Goal: Task Accomplishment & Management: Use online tool/utility

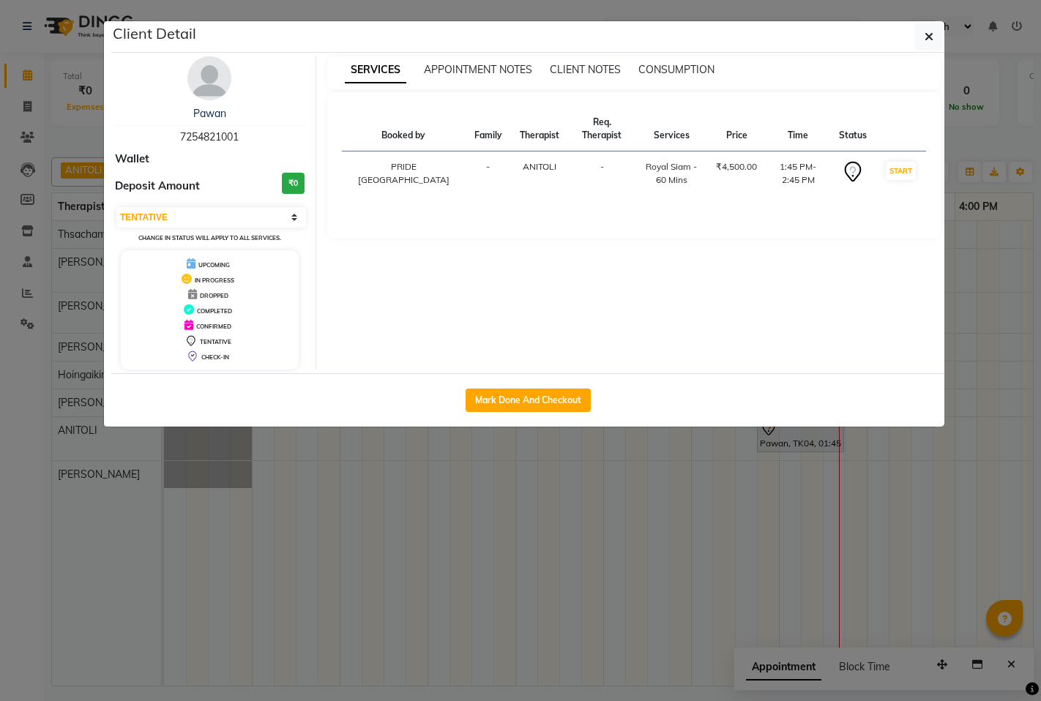
select select "7"
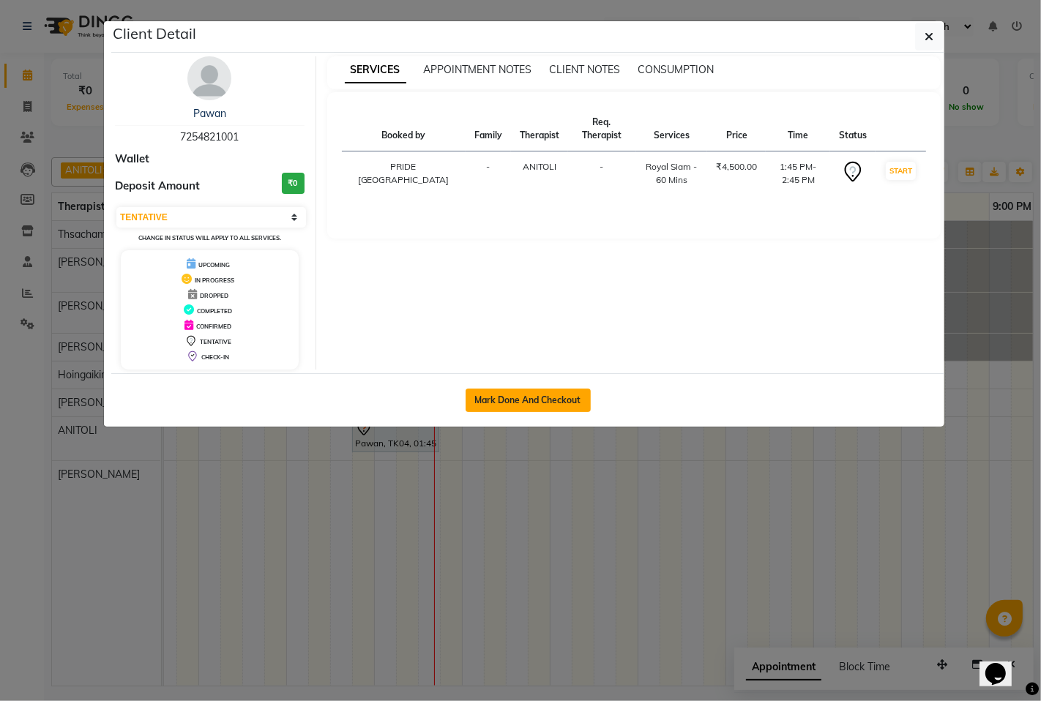
click at [545, 400] on button "Mark Done And Checkout" at bounding box center [527, 400] width 125 height 23
select select "service"
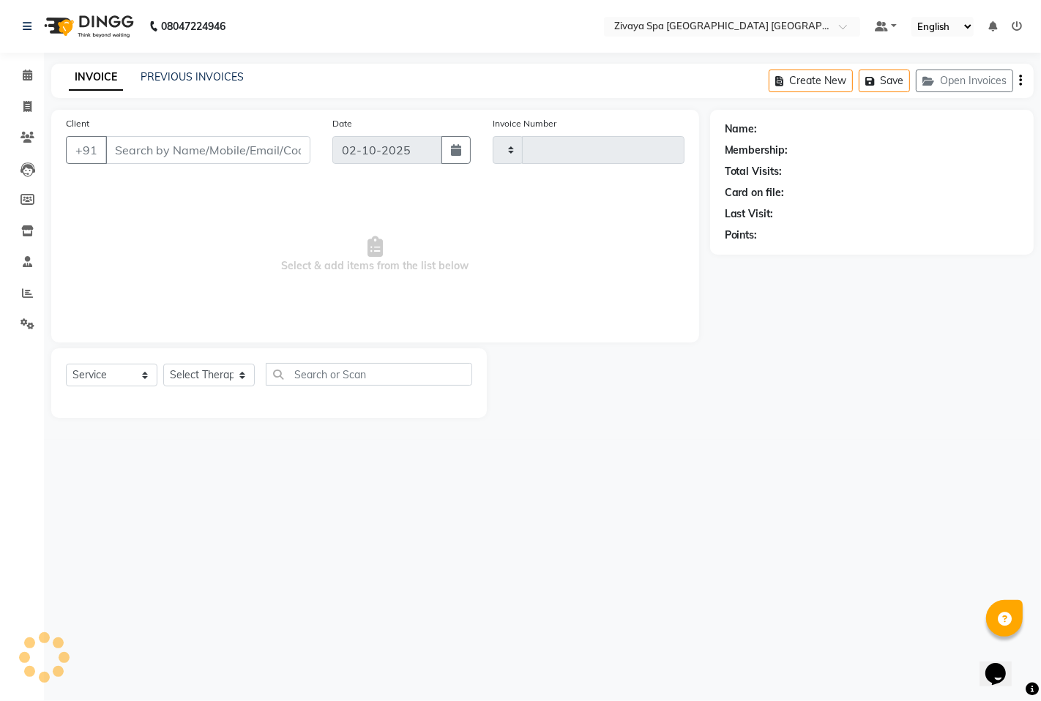
type input "1797"
select select "6501"
type input "7254821001"
select select "71800"
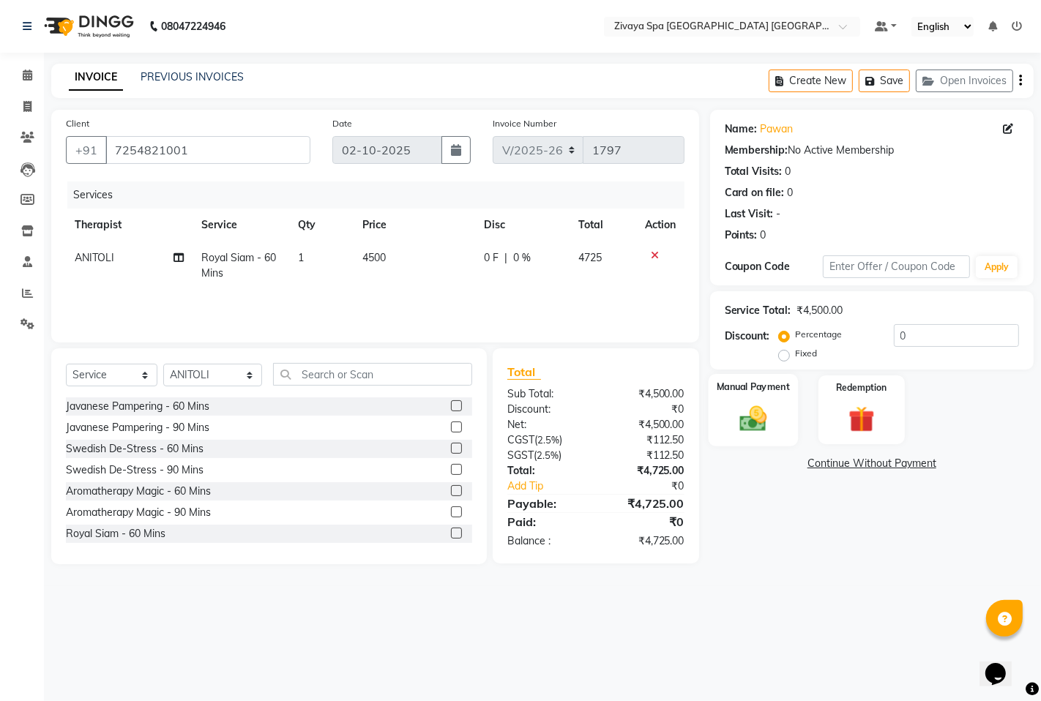
drag, startPoint x: 757, startPoint y: 416, endPoint x: 763, endPoint y: 430, distance: 15.5
click at [757, 416] on img at bounding box center [752, 418] width 45 height 31
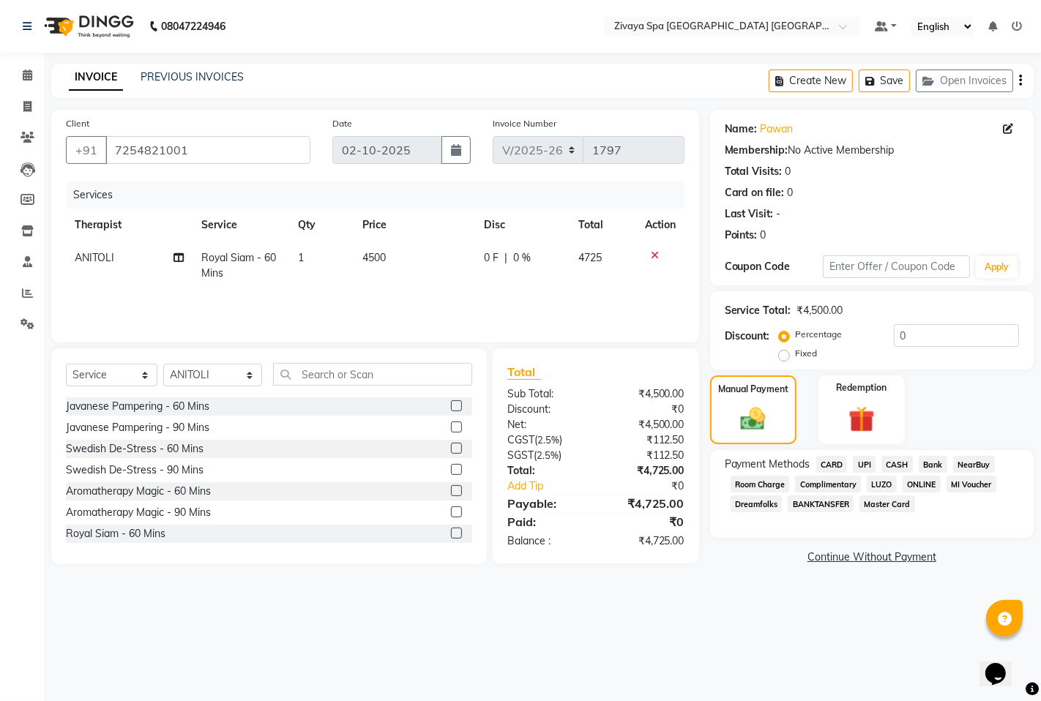
click at [866, 467] on span "UPI" at bounding box center [864, 464] width 23 height 17
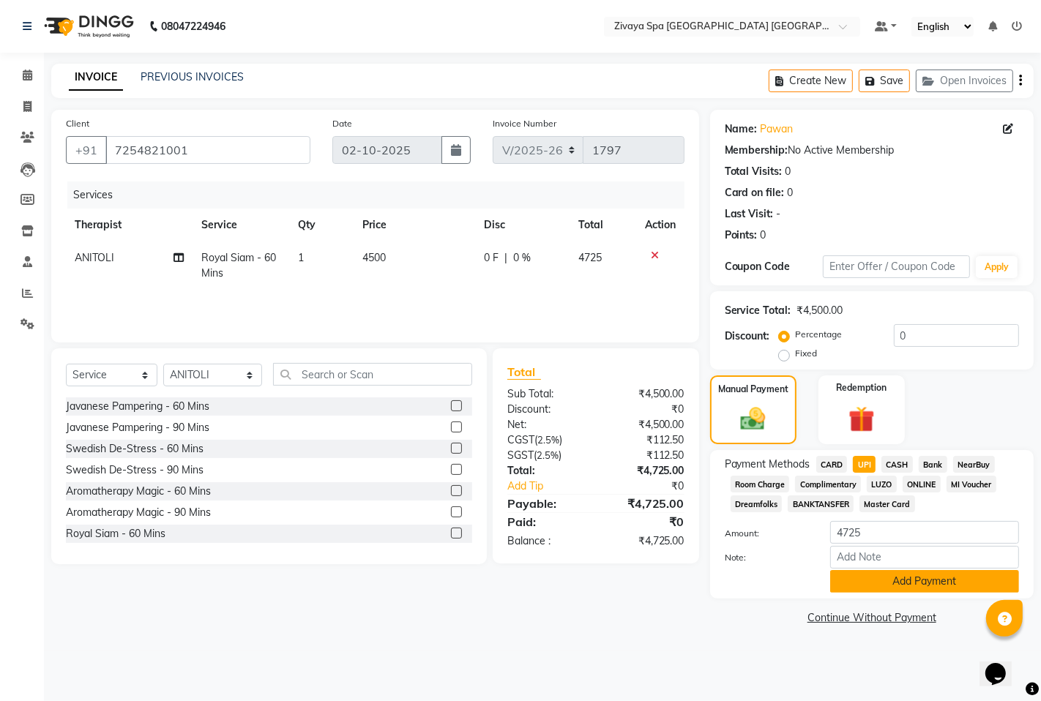
click at [911, 584] on button "Add Payment" at bounding box center [924, 581] width 189 height 23
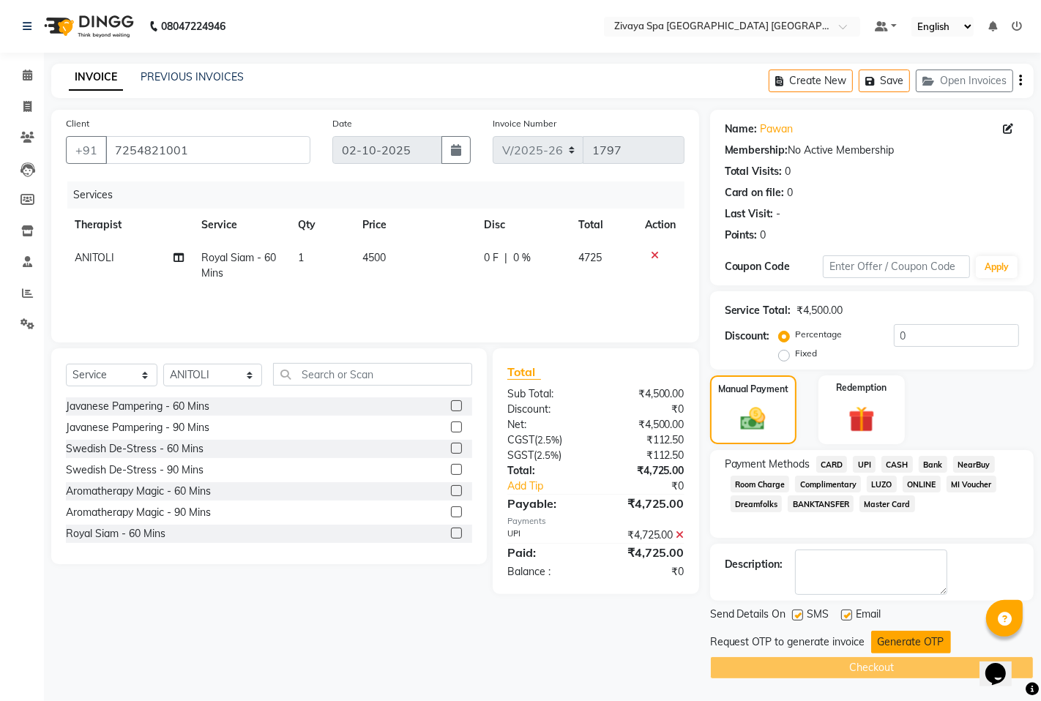
click at [905, 635] on button "Generate OTP" at bounding box center [911, 642] width 80 height 23
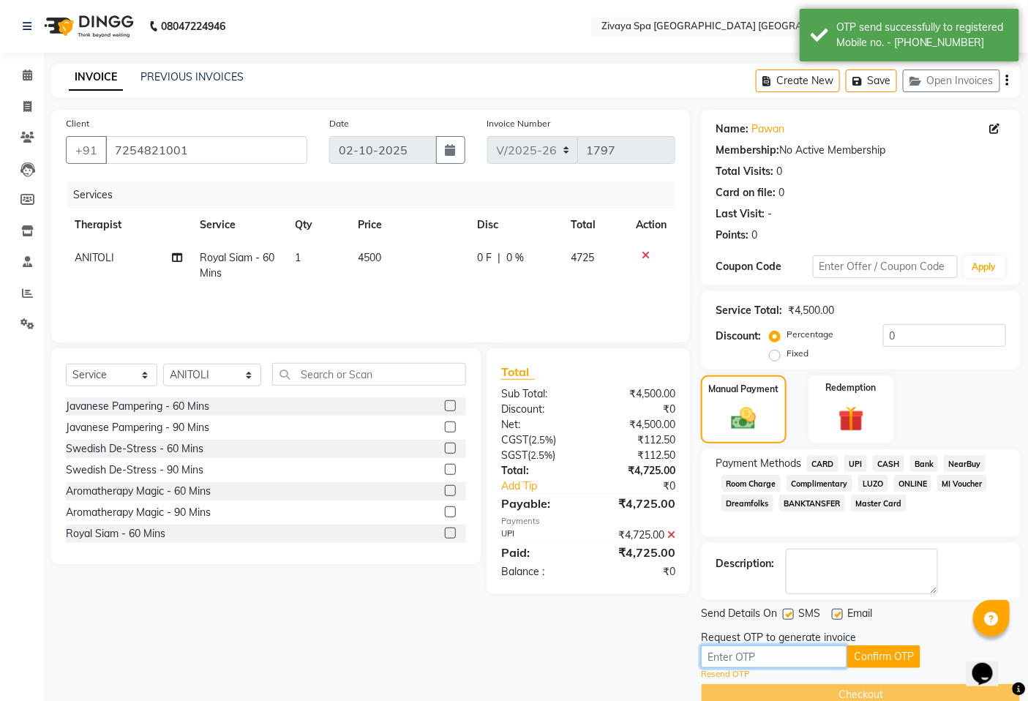
click at [812, 659] on input "text" at bounding box center [774, 656] width 146 height 23
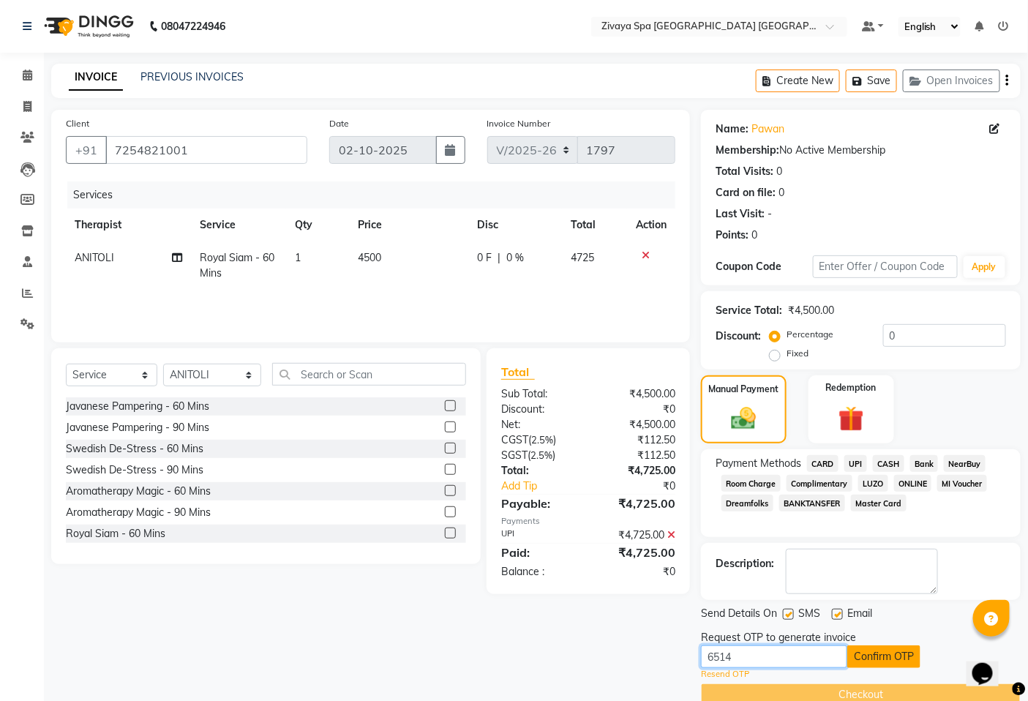
type input "6514"
click at [879, 666] on button "Confirm OTP" at bounding box center [883, 656] width 73 height 23
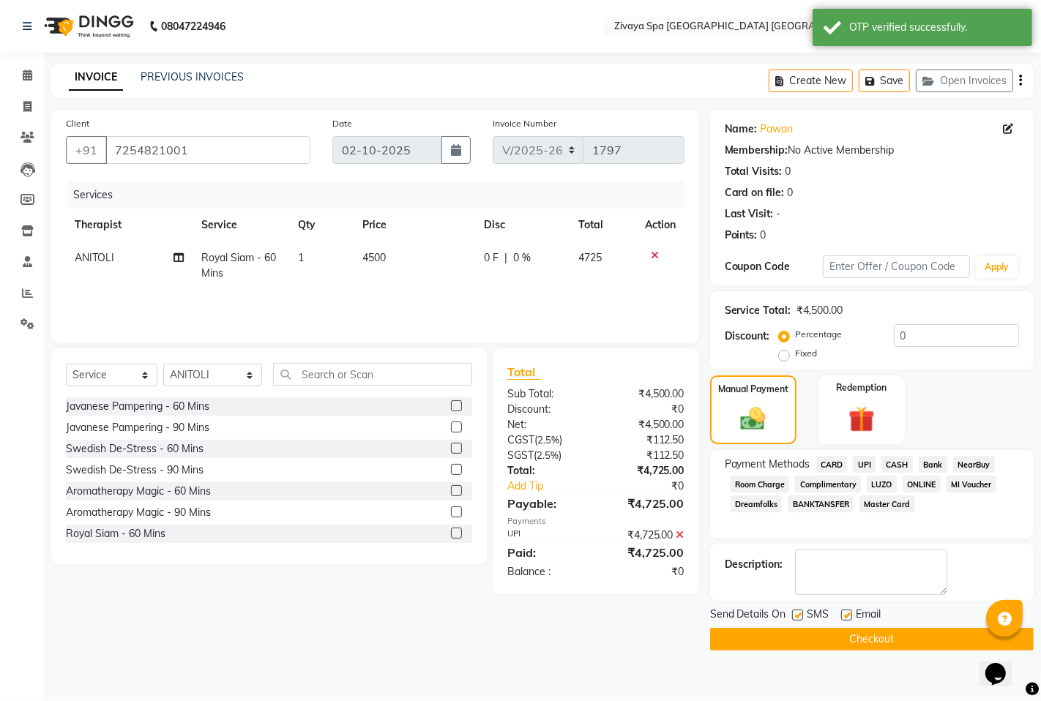
click at [878, 637] on button "Checkout" at bounding box center [871, 639] width 323 height 23
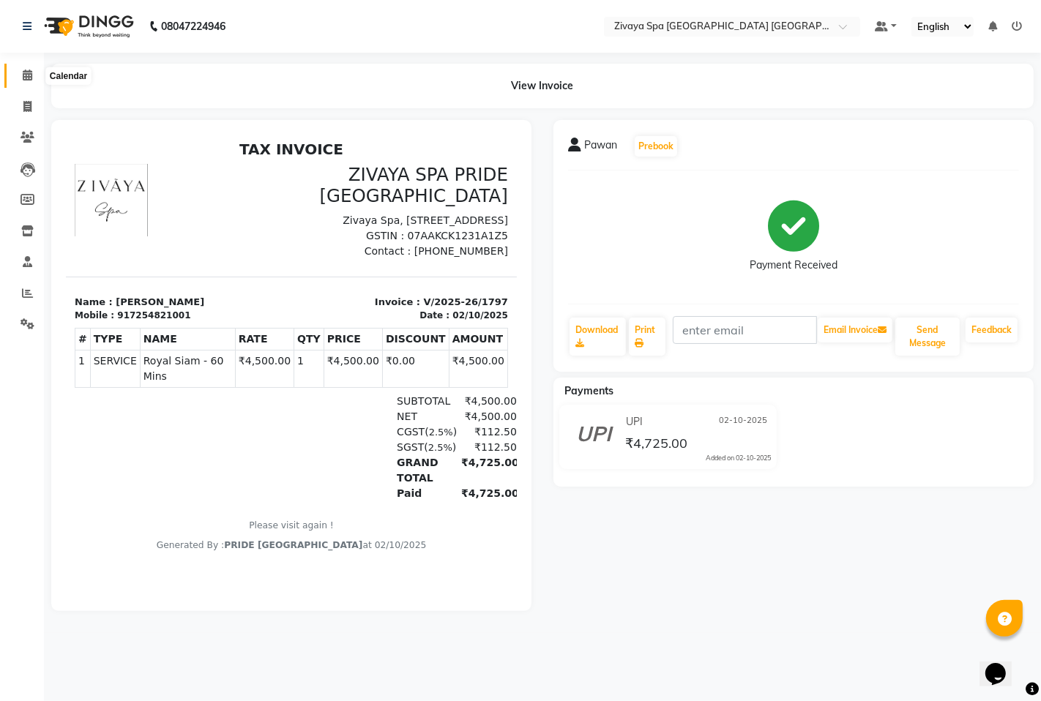
click at [26, 74] on icon at bounding box center [28, 75] width 10 height 11
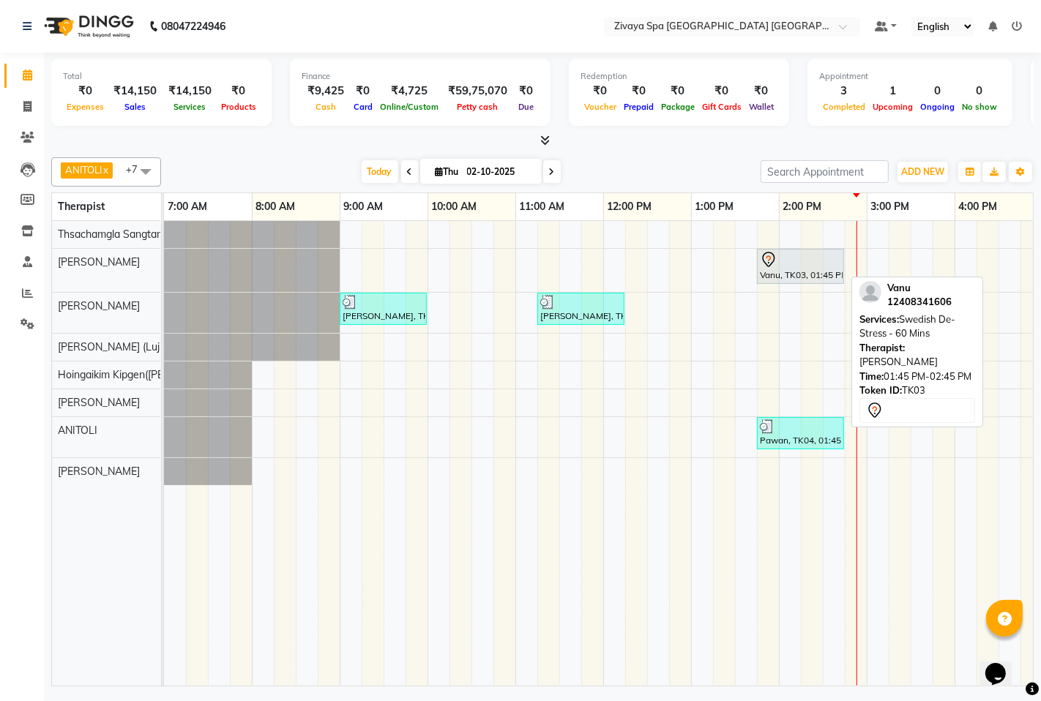
click at [787, 258] on div at bounding box center [800, 260] width 81 height 18
select select "7"
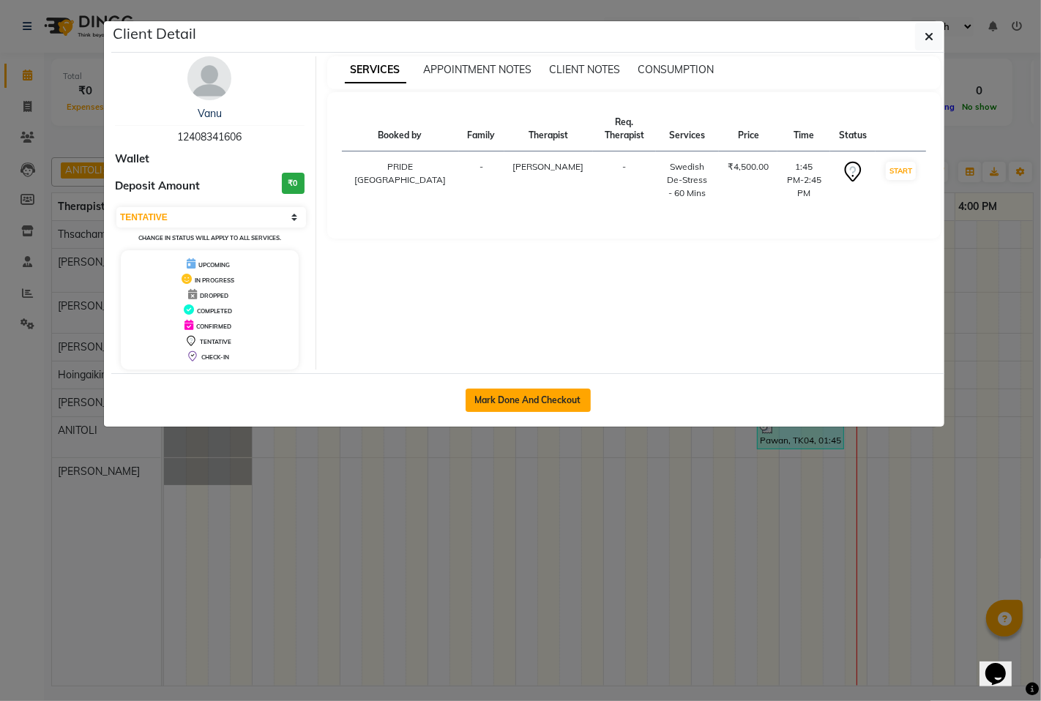
click at [560, 405] on button "Mark Done And Checkout" at bounding box center [527, 400] width 125 height 23
select select "service"
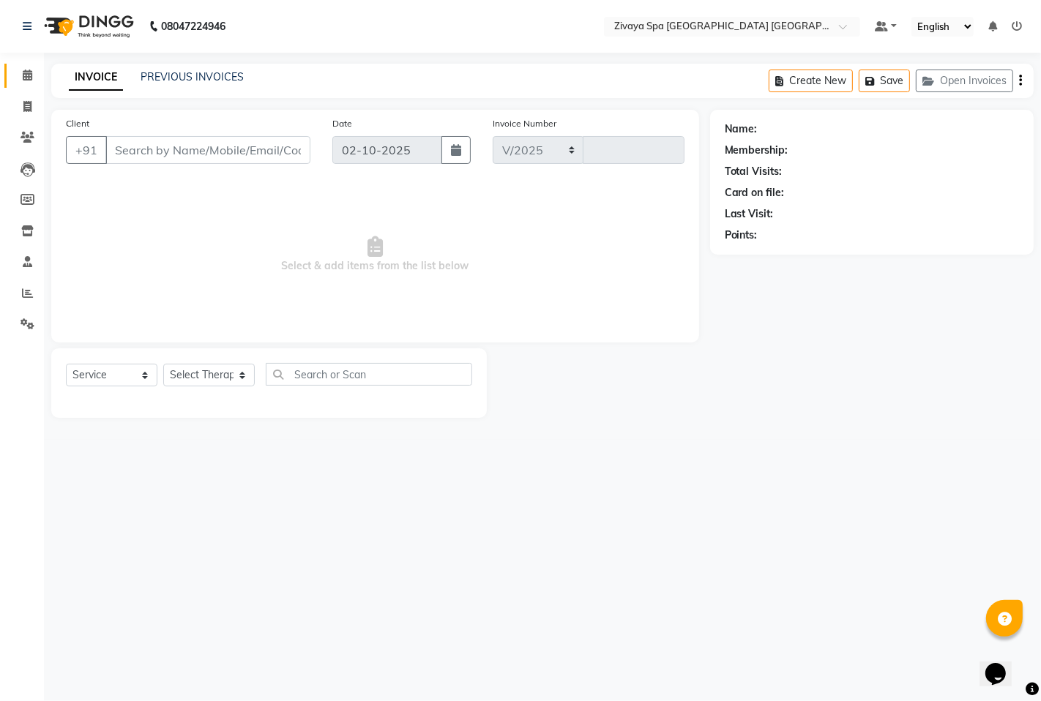
select select "6501"
type input "1798"
type input "12408341606"
select select "49490"
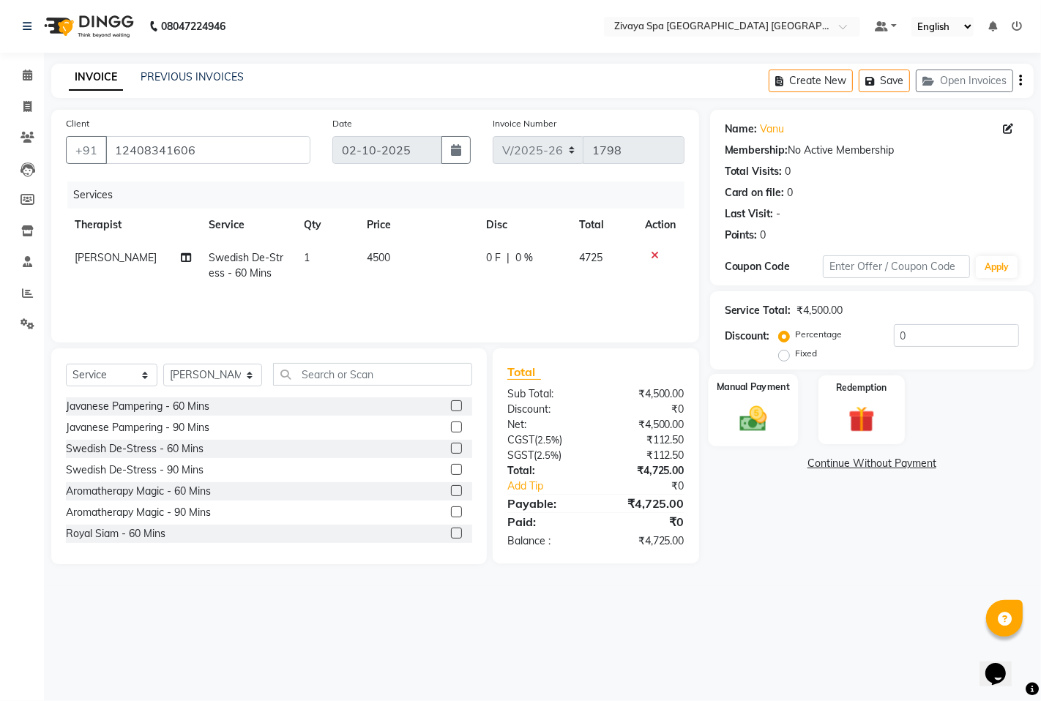
click at [745, 414] on img at bounding box center [752, 418] width 45 height 31
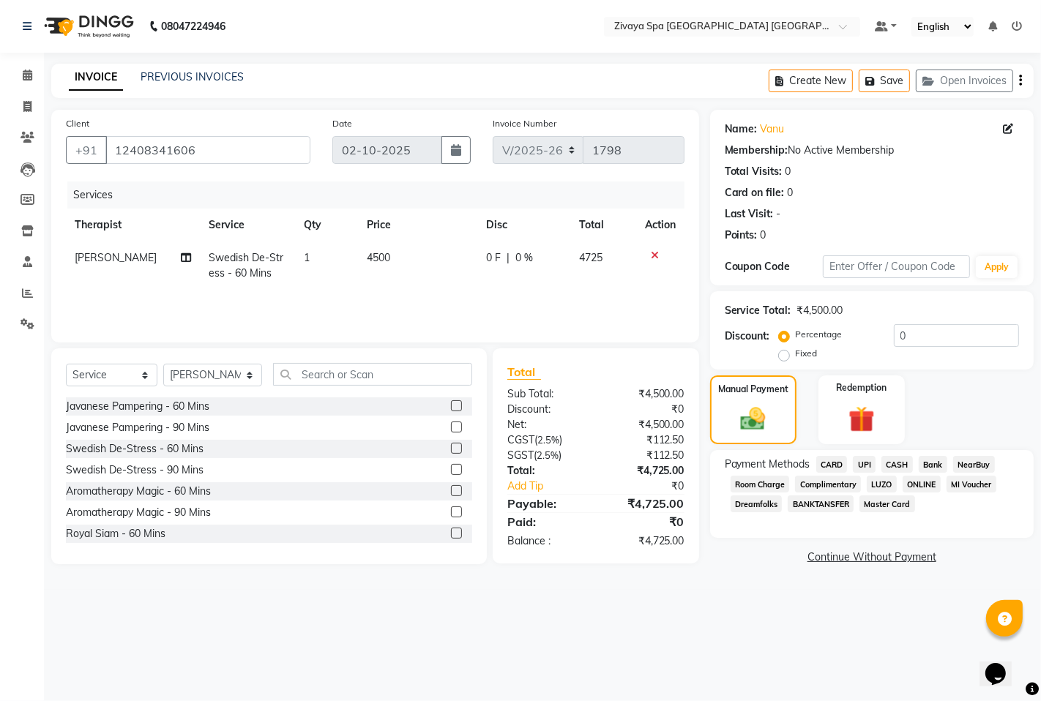
click at [837, 463] on span "CARD" at bounding box center [831, 464] width 31 height 17
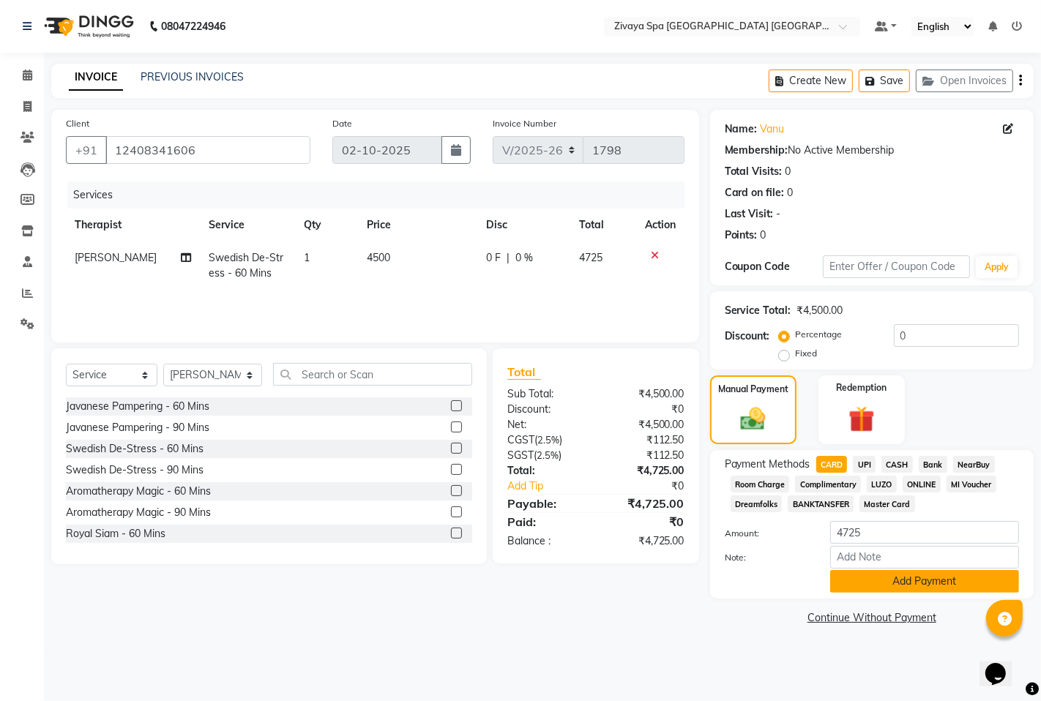
click at [905, 587] on button "Add Payment" at bounding box center [924, 581] width 189 height 23
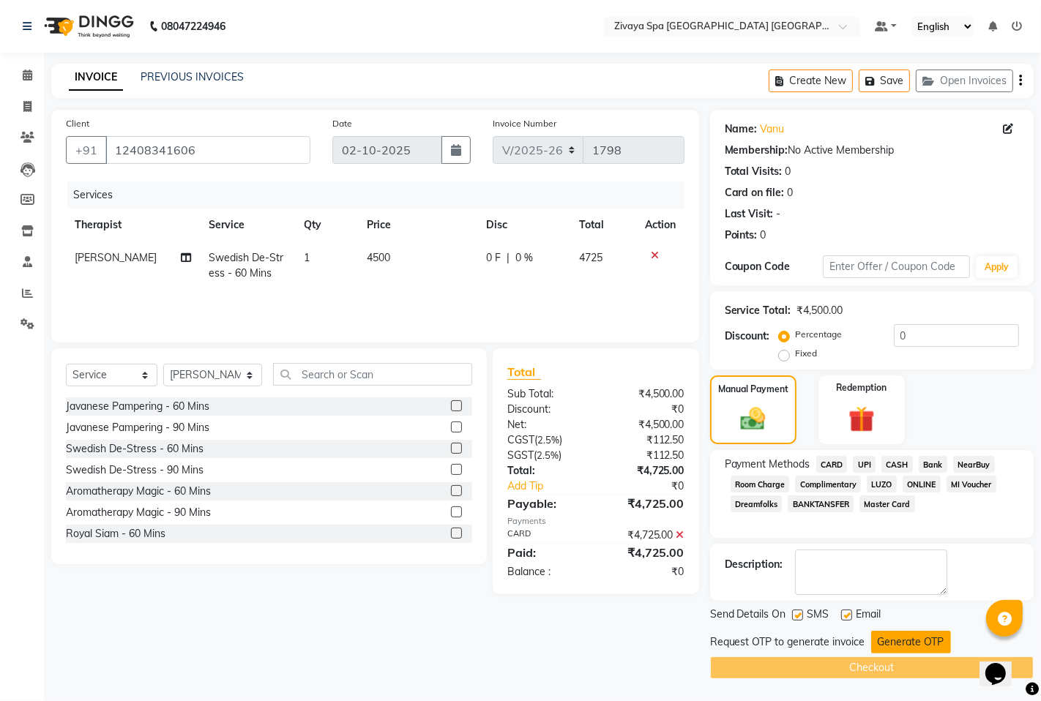
click at [884, 654] on button "Generate OTP" at bounding box center [911, 642] width 80 height 23
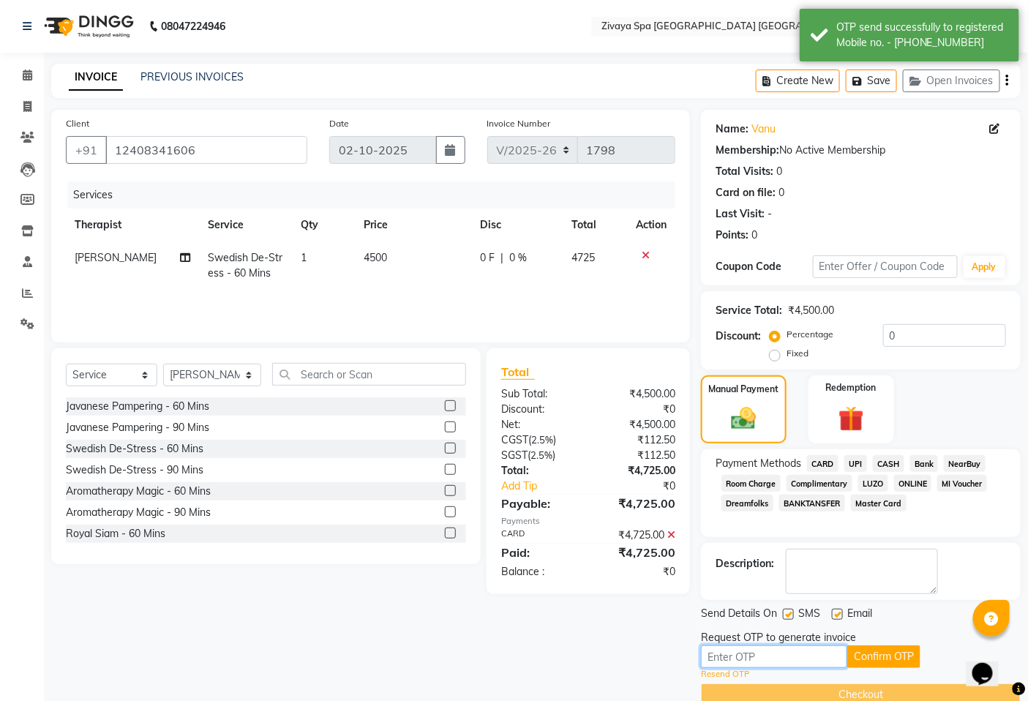
click at [832, 654] on input "text" at bounding box center [774, 656] width 146 height 23
type input "6514"
click at [859, 654] on button "Confirm OTP" at bounding box center [883, 656] width 73 height 23
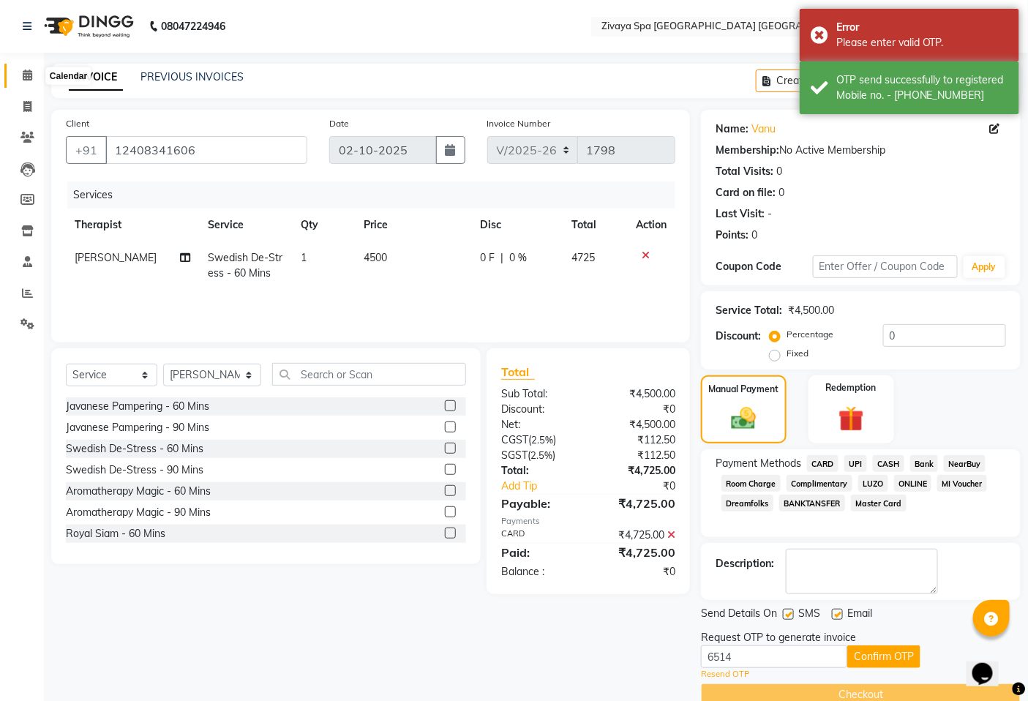
click at [26, 69] on span at bounding box center [28, 75] width 26 height 17
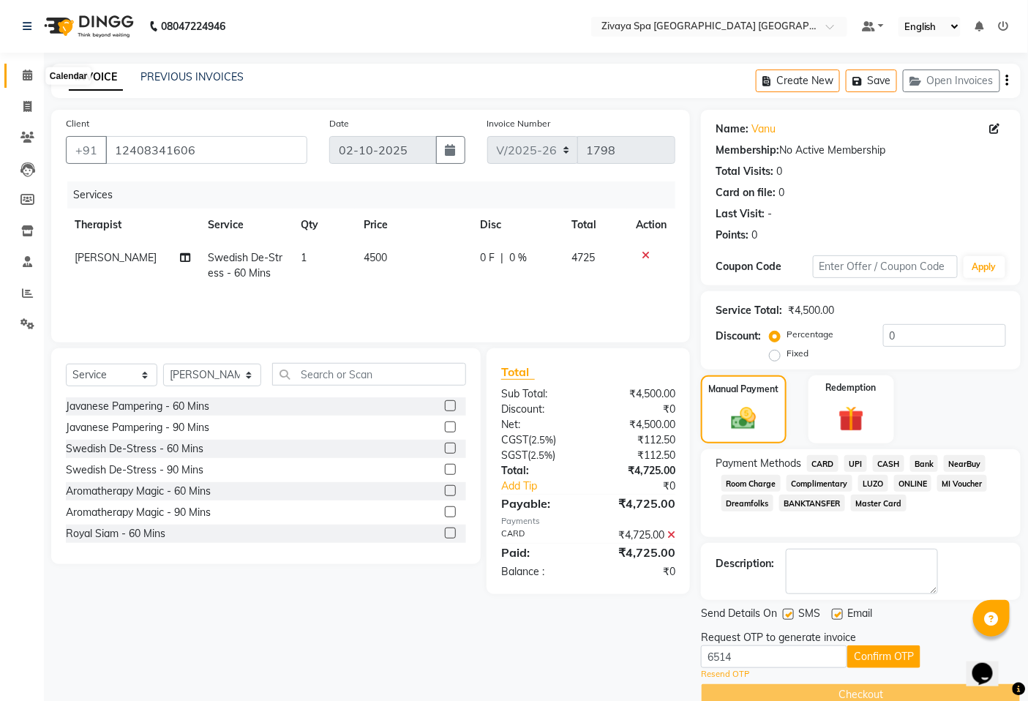
click at [32, 70] on span at bounding box center [28, 75] width 26 height 17
